Goal: Navigation & Orientation: Find specific page/section

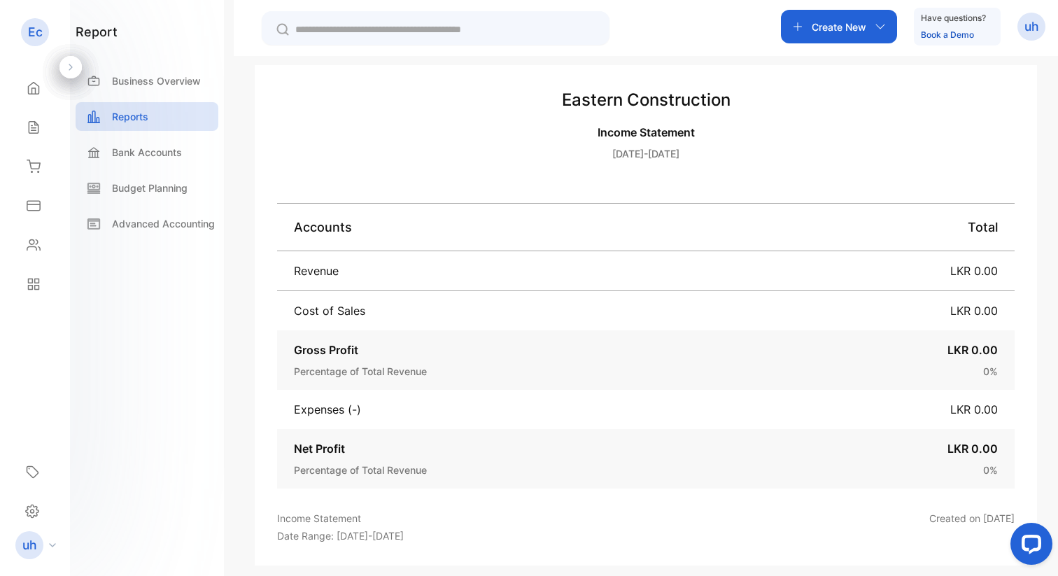
scroll to position [250, 0]
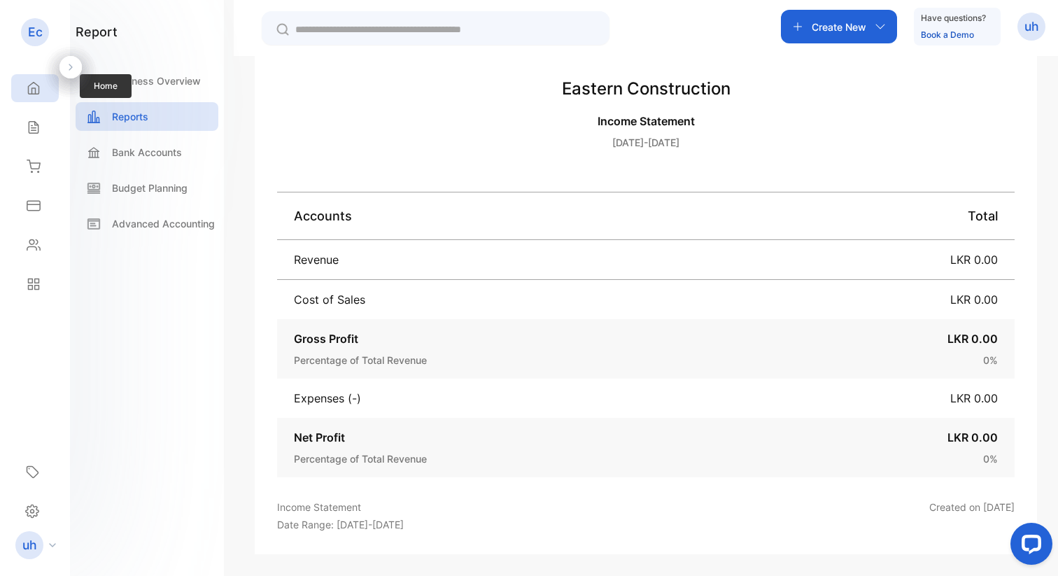
click at [38, 89] on icon at bounding box center [34, 88] width 14 height 14
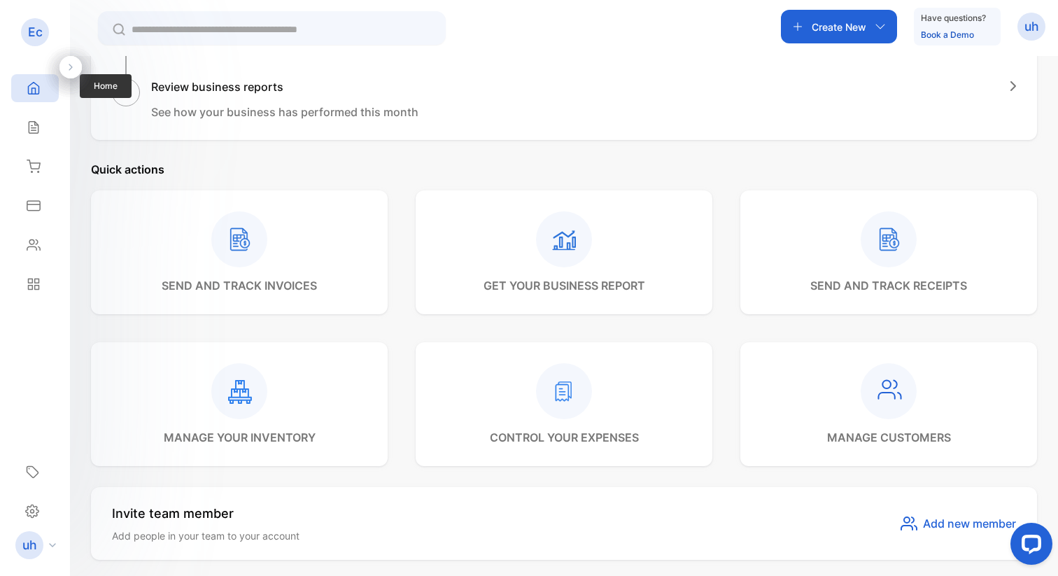
click at [47, 94] on div "Home" at bounding box center [35, 88] width 48 height 28
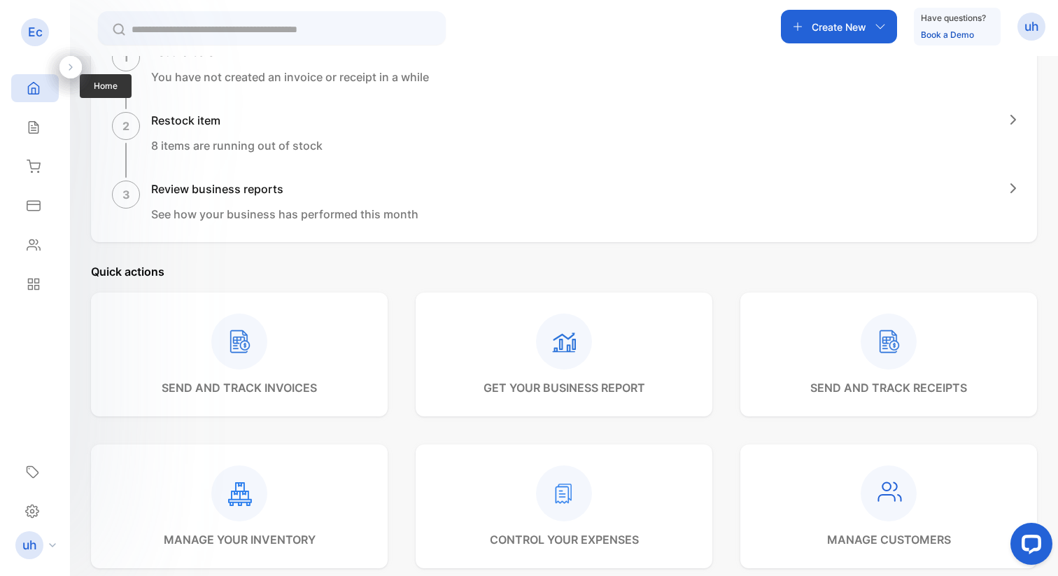
scroll to position [352, 0]
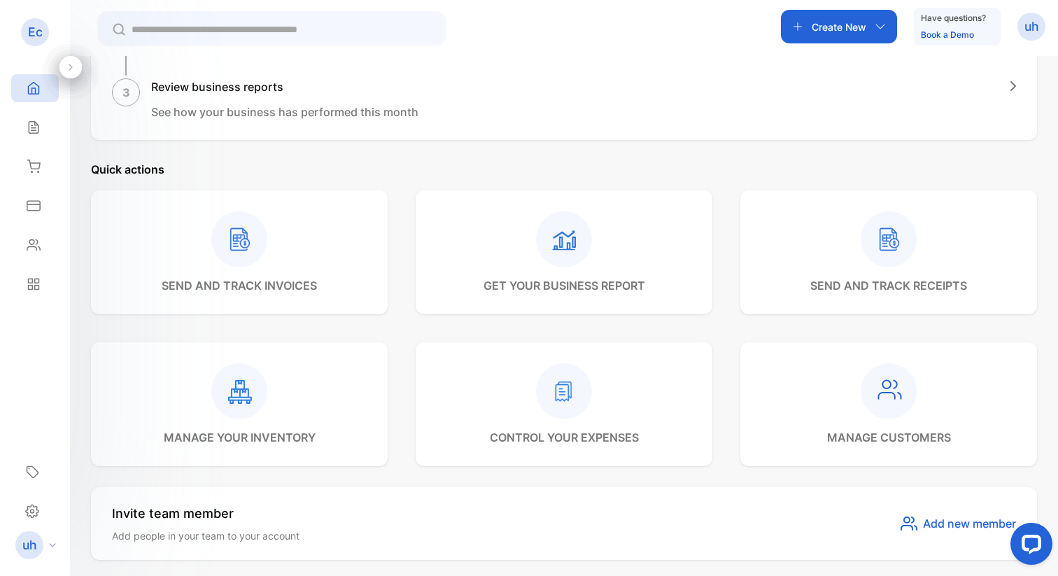
click at [615, 46] on div "Create New Have questions? Book a Demo uh" at bounding box center [564, 28] width 988 height 56
click at [15, 39] on div "Ec Eastern construction" at bounding box center [35, 31] width 70 height 29
click at [41, 32] on p "Ec" at bounding box center [35, 32] width 15 height 18
click at [24, 137] on div "Sales" at bounding box center [35, 127] width 48 height 28
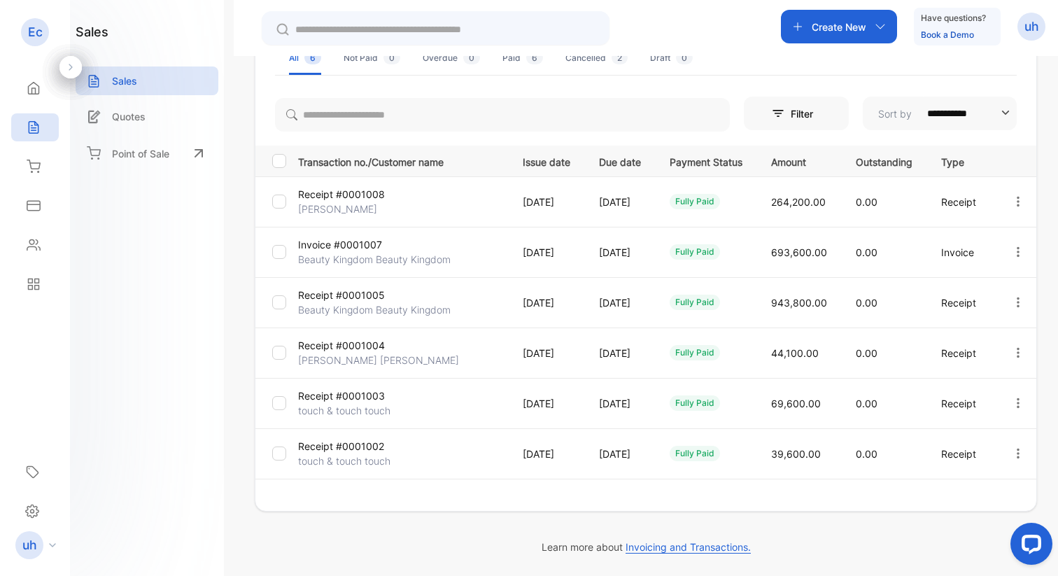
scroll to position [139, 0]
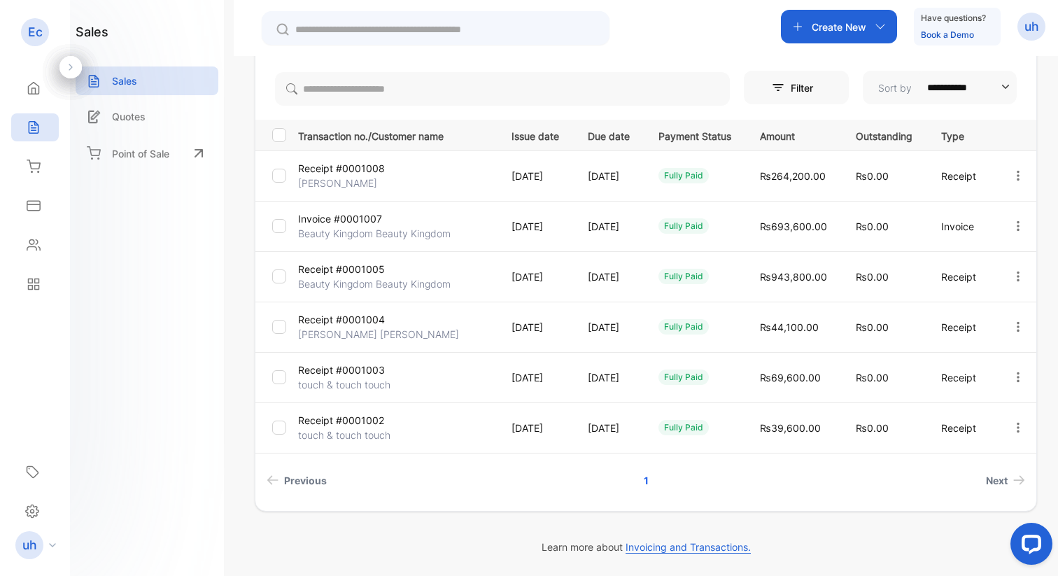
click at [145, 132] on div "Quotes" at bounding box center [147, 120] width 143 height 36
click at [146, 166] on div "Point of Sale" at bounding box center [147, 153] width 143 height 31
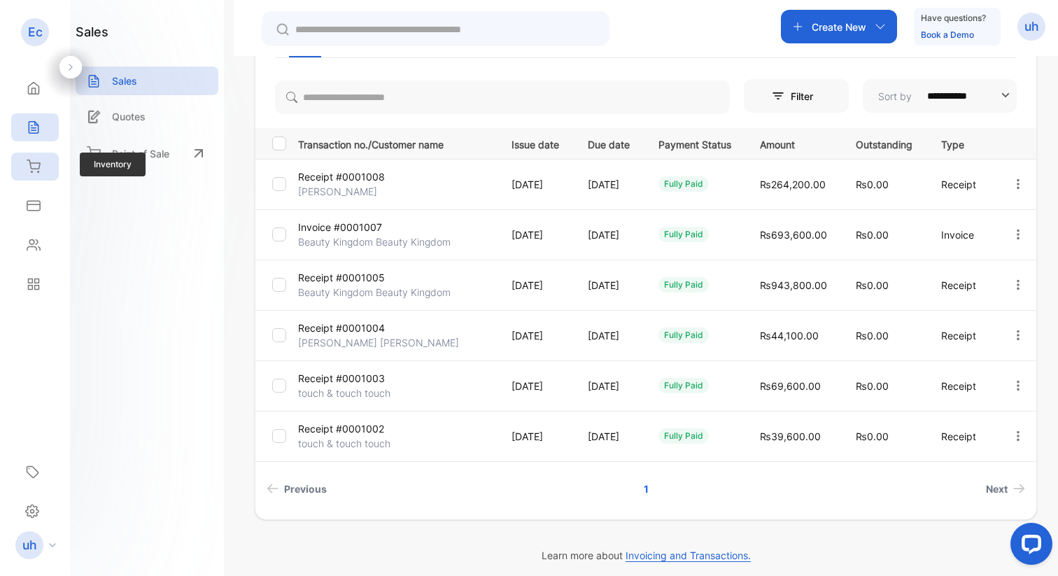
click at [25, 160] on div "Inventory" at bounding box center [31, 167] width 18 height 14
